Goal: Entertainment & Leisure: Browse casually

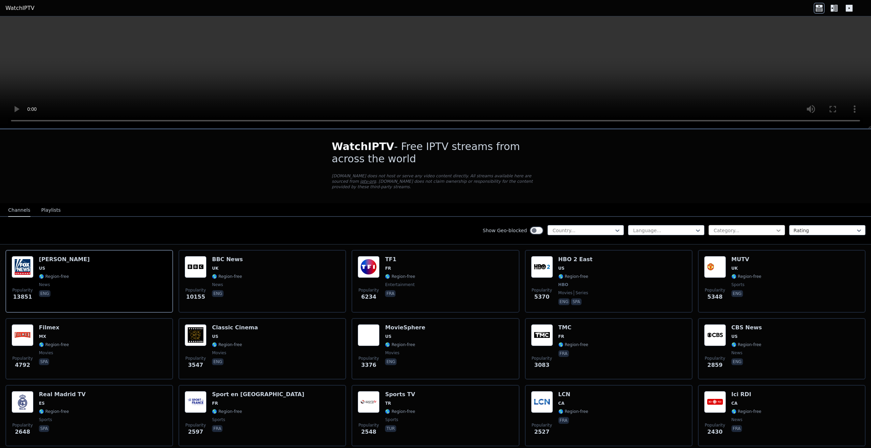
click at [775, 227] on icon at bounding box center [778, 230] width 7 height 7
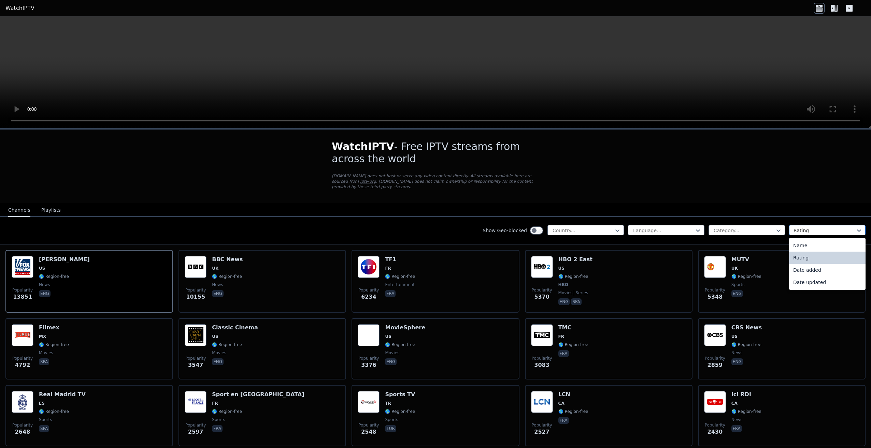
click at [838, 227] on div at bounding box center [824, 230] width 62 height 7
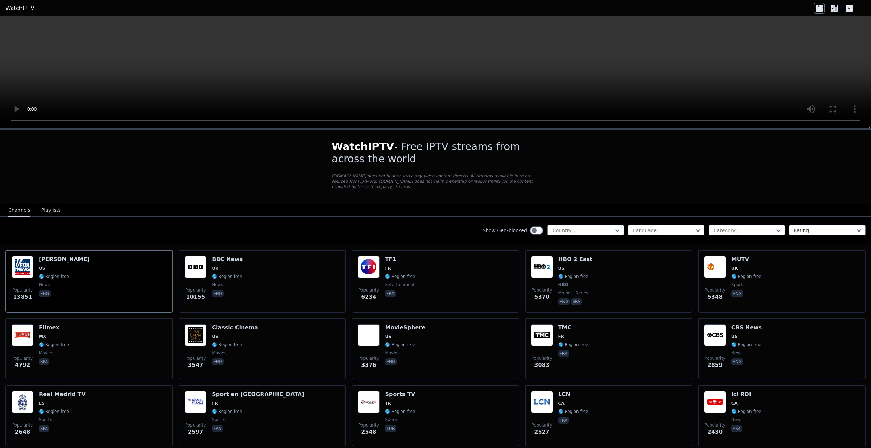
click at [661, 227] on div at bounding box center [663, 230] width 62 height 7
click at [598, 227] on div at bounding box center [583, 230] width 62 height 7
click at [675, 227] on div at bounding box center [663, 230] width 62 height 7
click at [815, 227] on div at bounding box center [824, 230] width 62 height 7
click at [50, 204] on button "Playlists" at bounding box center [50, 210] width 19 height 13
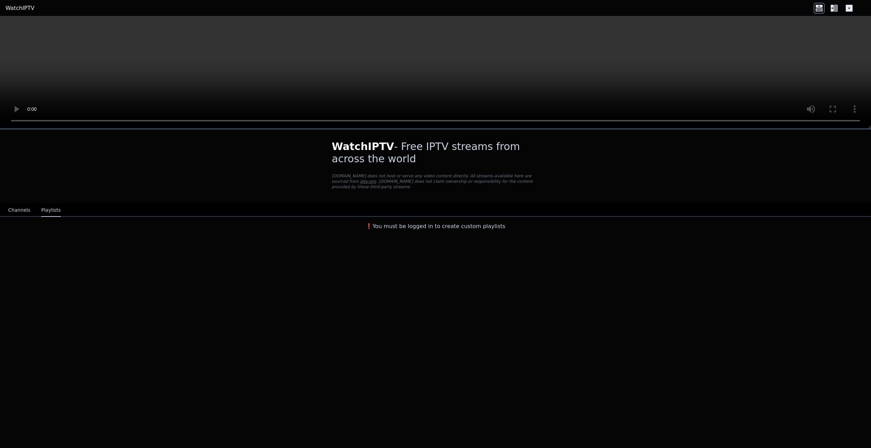
click at [15, 205] on button "Channels" at bounding box center [19, 210] width 22 height 13
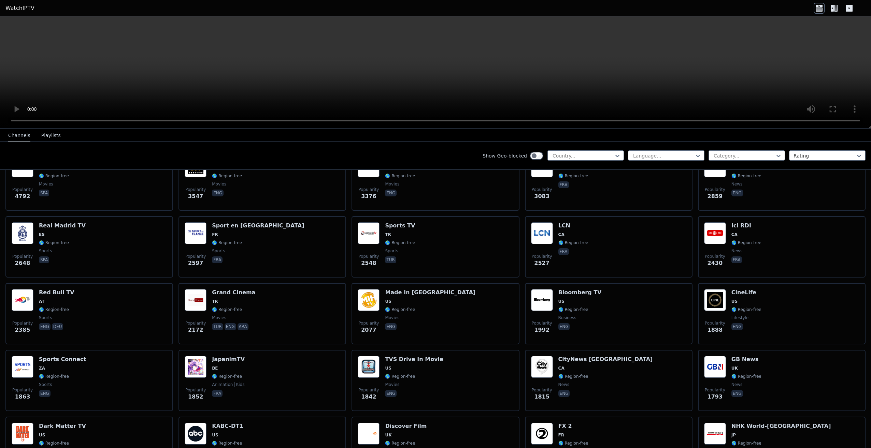
scroll to position [182, 0]
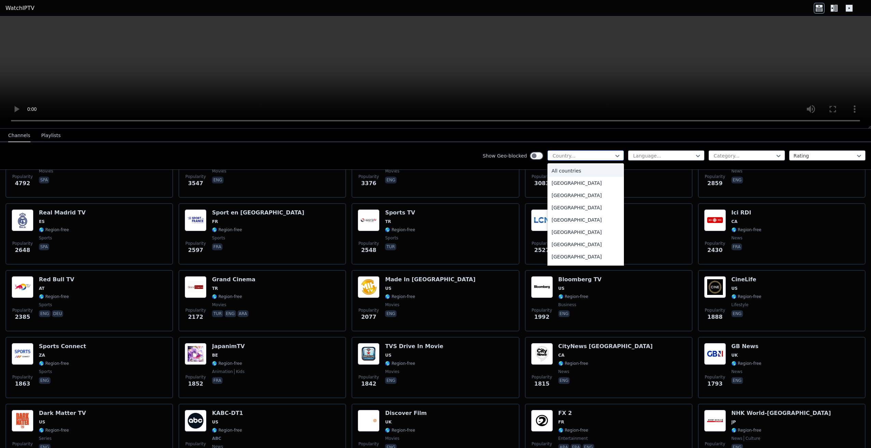
click at [598, 154] on div at bounding box center [583, 155] width 62 height 7
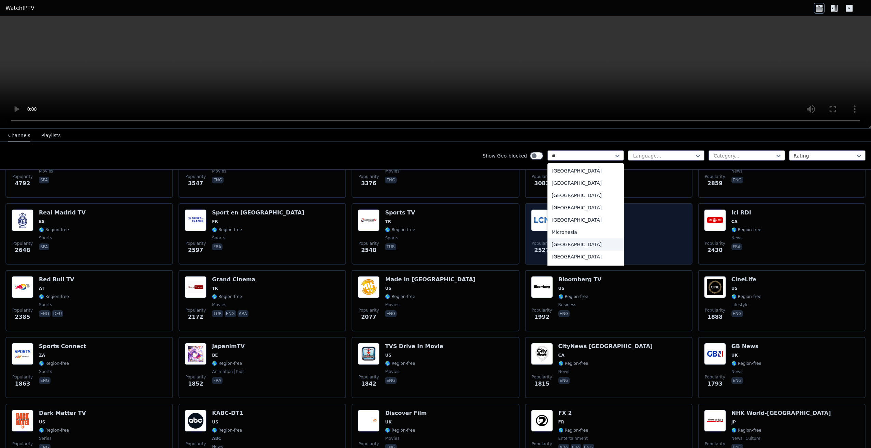
type input "*"
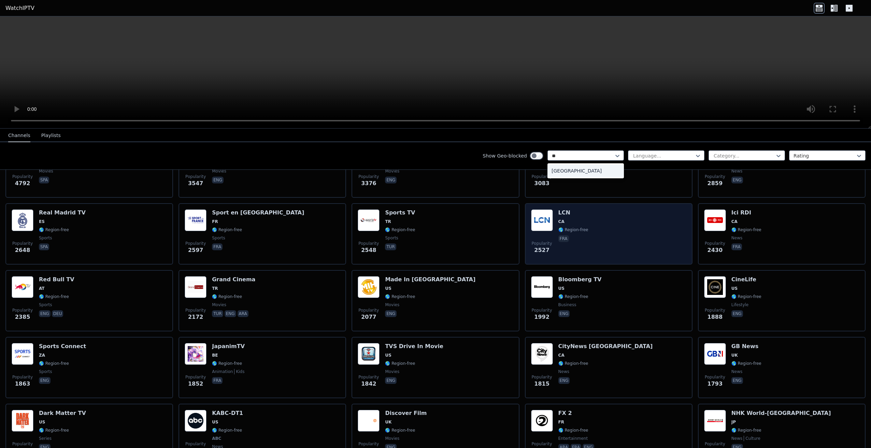
type input "*"
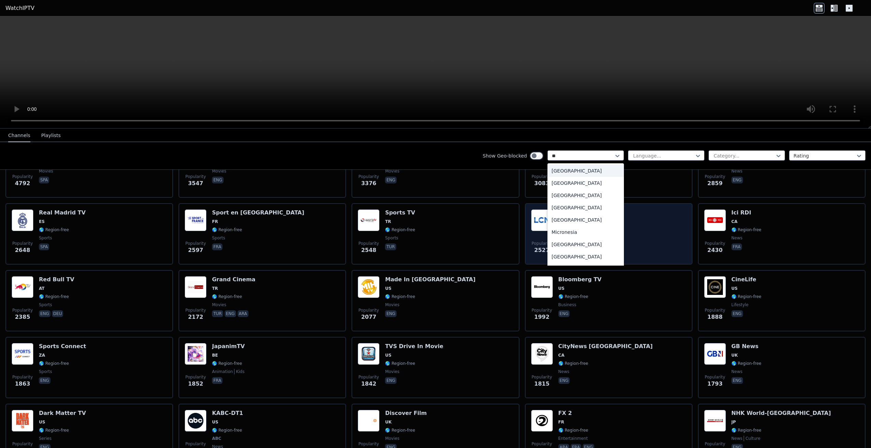
type input "***"
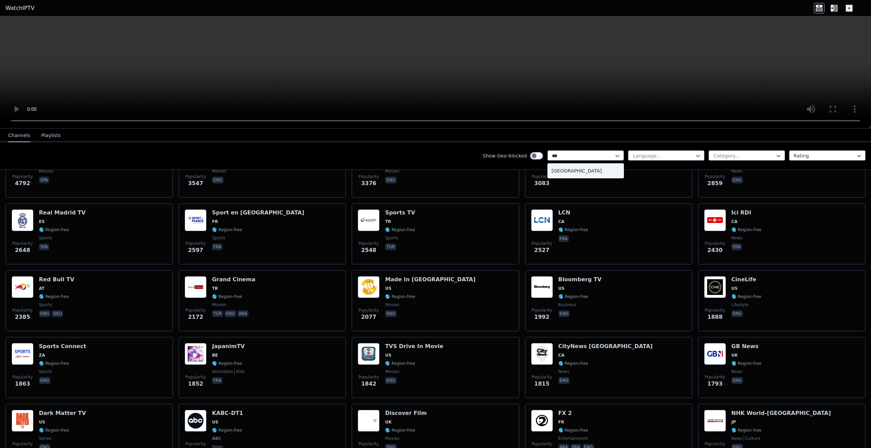
click at [549, 170] on div "[GEOGRAPHIC_DATA]" at bounding box center [585, 171] width 76 height 12
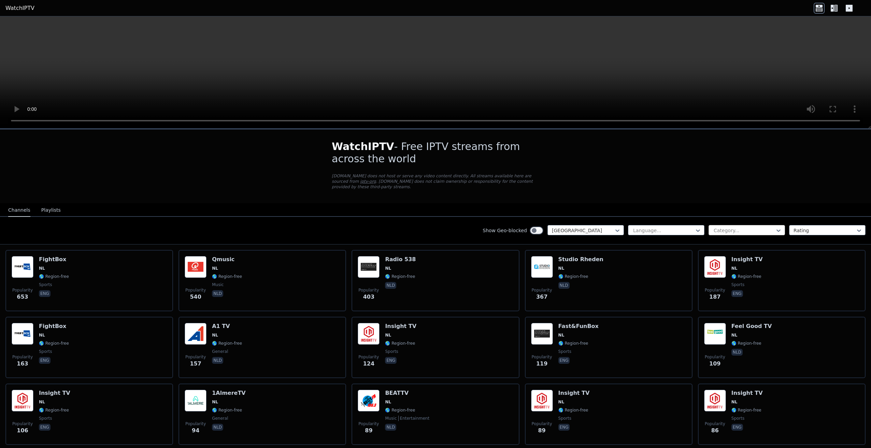
click at [778, 225] on div "Category..." at bounding box center [746, 230] width 76 height 10
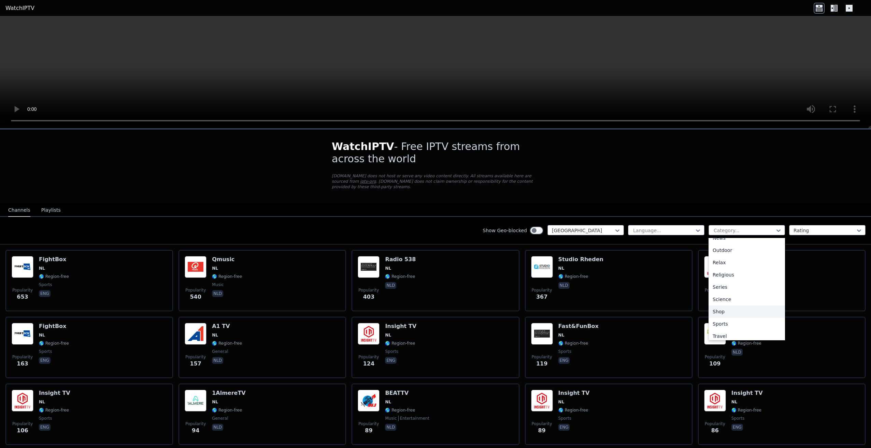
scroll to position [212, 0]
click at [801, 227] on div at bounding box center [824, 230] width 62 height 7
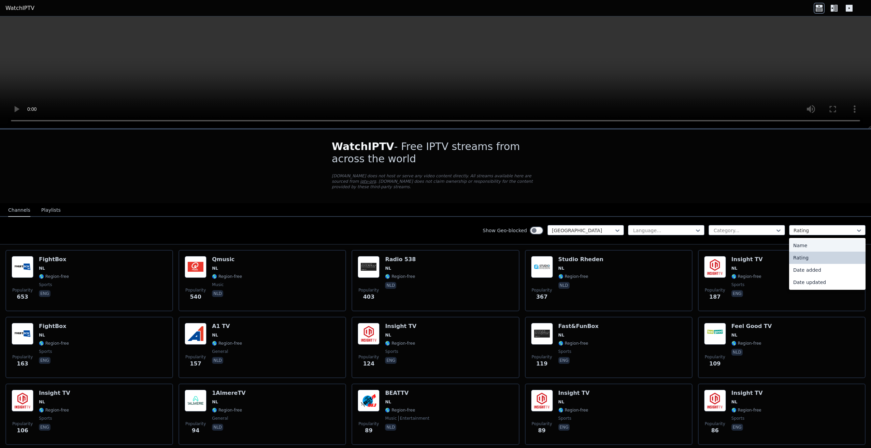
click at [797, 239] on div "Name" at bounding box center [827, 245] width 76 height 12
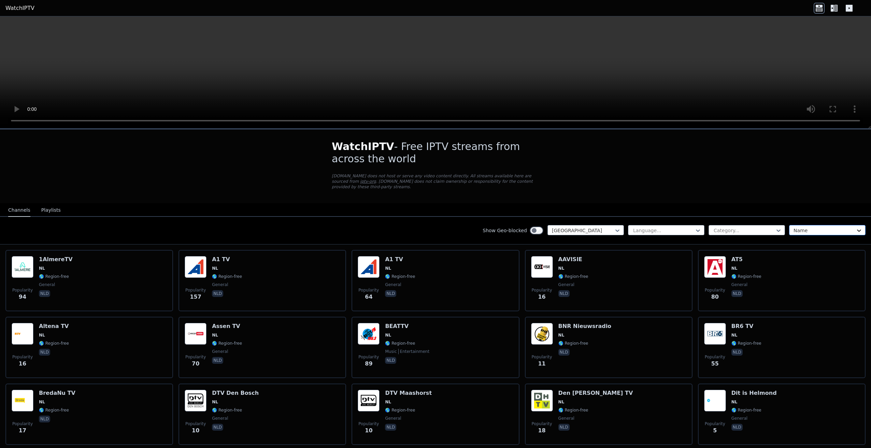
click at [857, 227] on icon at bounding box center [858, 230] width 7 height 7
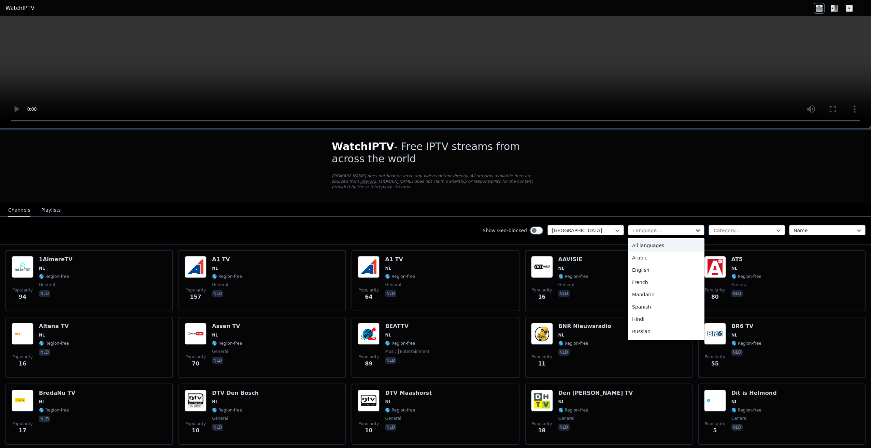
click at [694, 227] on icon at bounding box center [697, 230] width 7 height 7
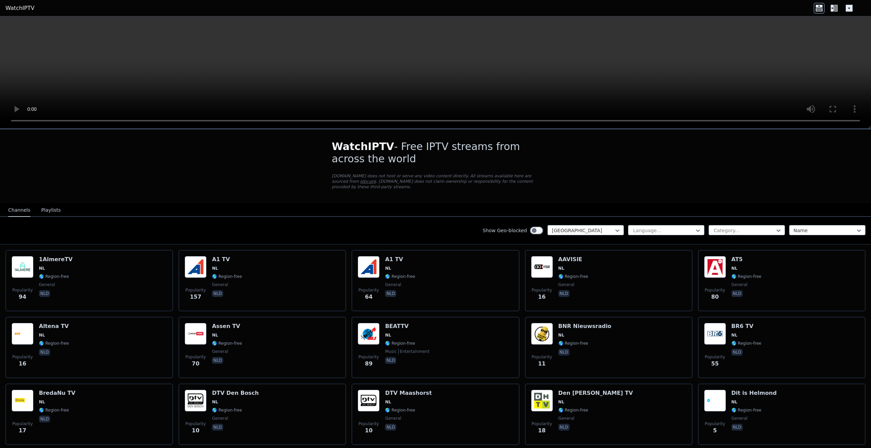
click at [776, 230] on icon at bounding box center [778, 231] width 4 height 2
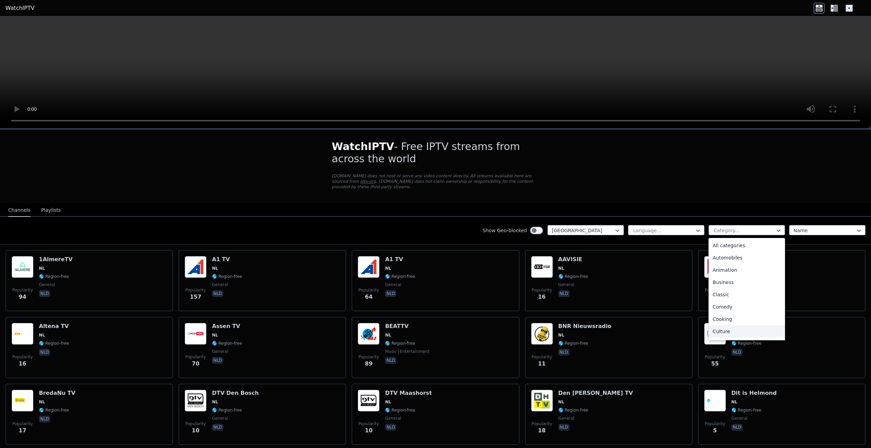
scroll to position [91, 0]
click at [738, 297] on div "General" at bounding box center [746, 302] width 76 height 12
